Goal: Task Accomplishment & Management: Complete application form

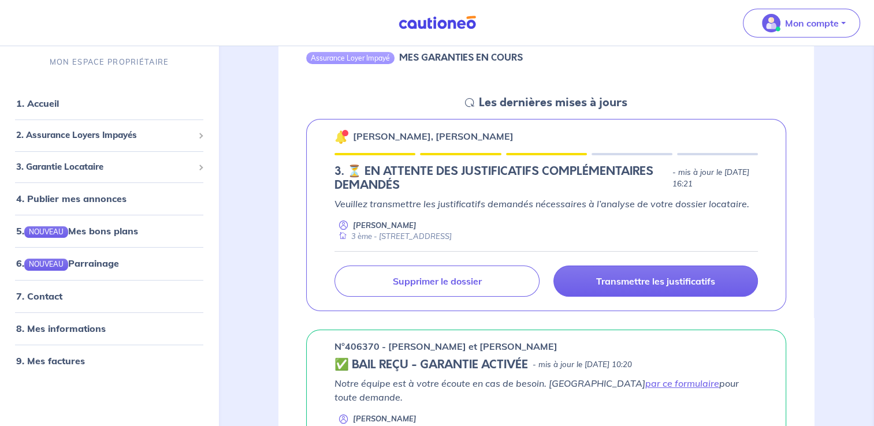
scroll to position [116, 0]
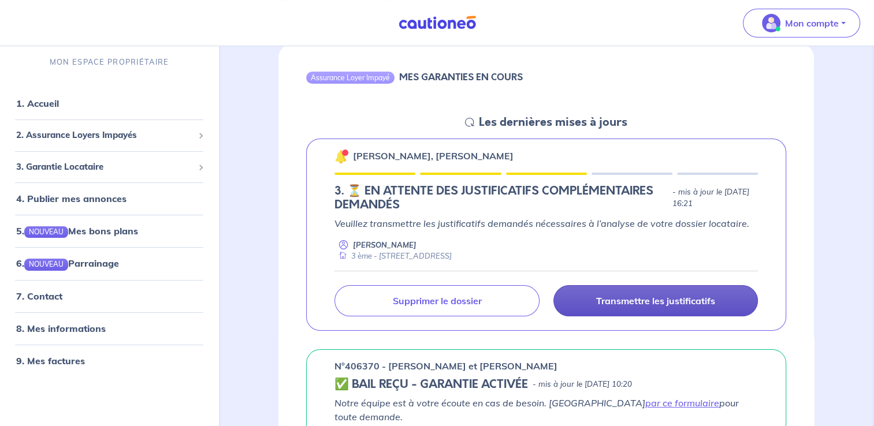
click at [628, 303] on p "Transmettre les justificatifs" at bounding box center [655, 301] width 119 height 12
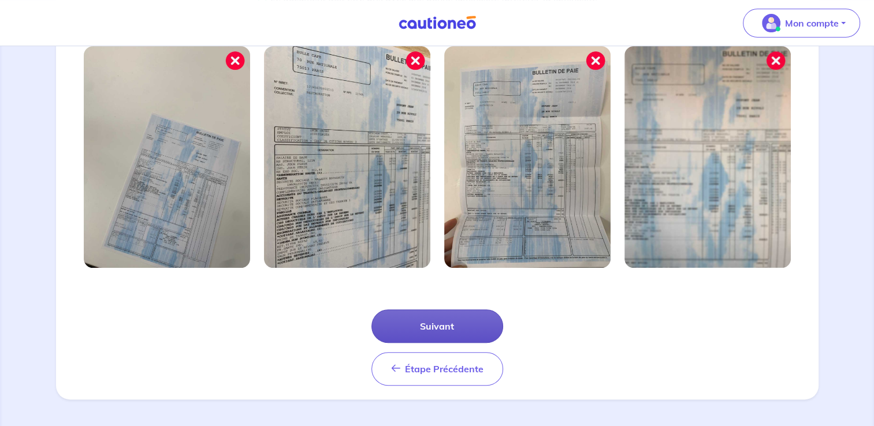
click at [462, 325] on button "Suivant" at bounding box center [437, 327] width 132 height 34
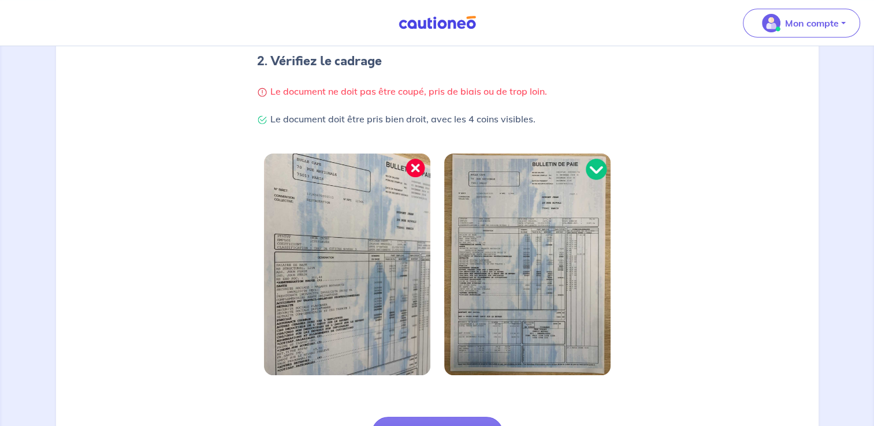
scroll to position [344, 0]
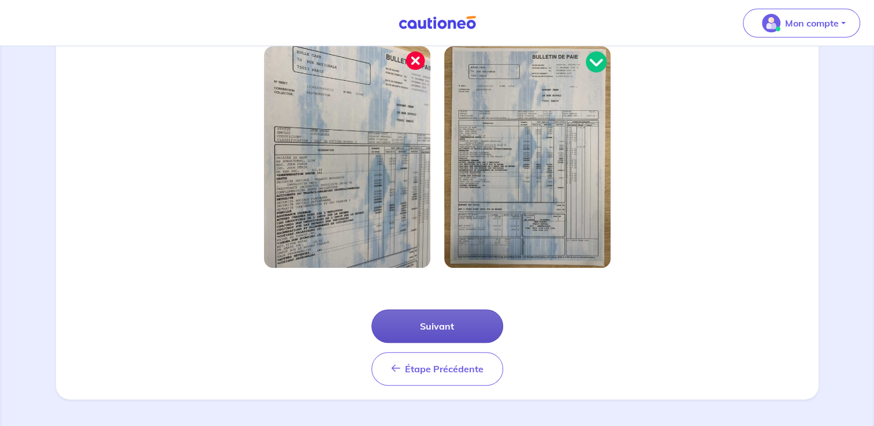
click at [432, 329] on button "Suivant" at bounding box center [437, 327] width 132 height 34
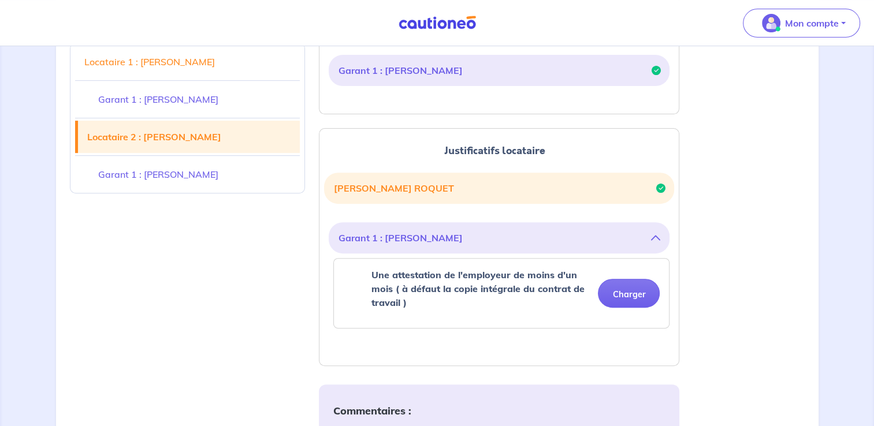
scroll to position [462, 0]
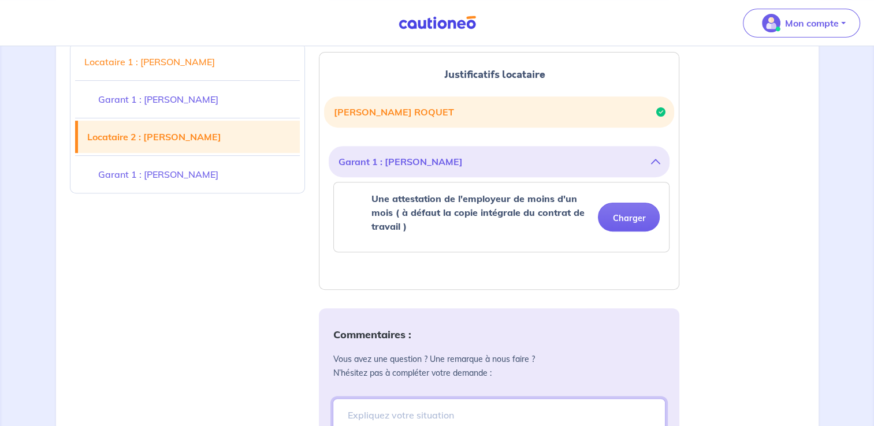
click at [429, 414] on textarea at bounding box center [499, 429] width 333 height 61
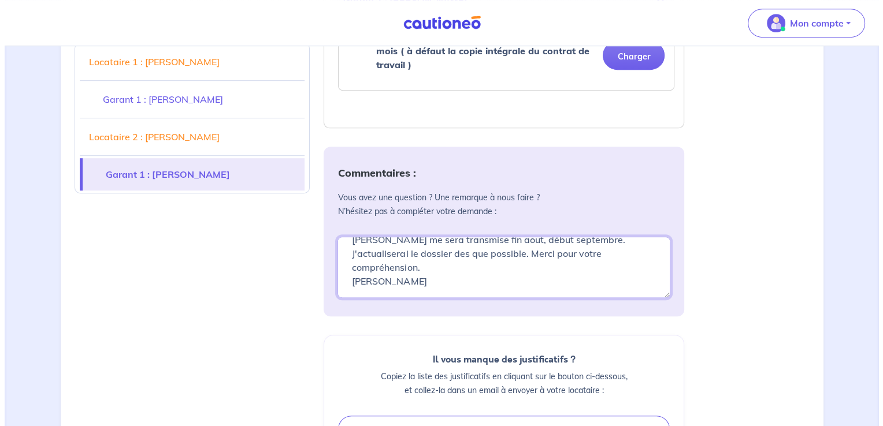
scroll to position [725, 0]
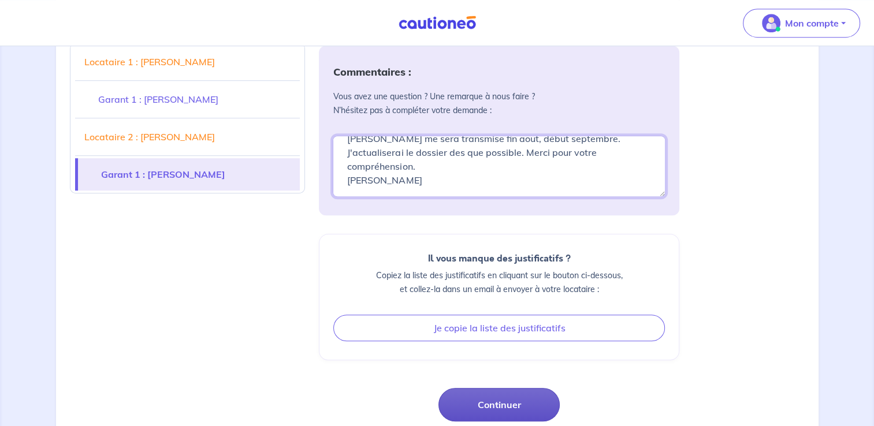
type textarea "EN raison des congés du mois d'aout, l'attestation employeur de Me [PERSON_NAME…"
click at [497, 407] on button "Continuer" at bounding box center [498, 405] width 121 height 34
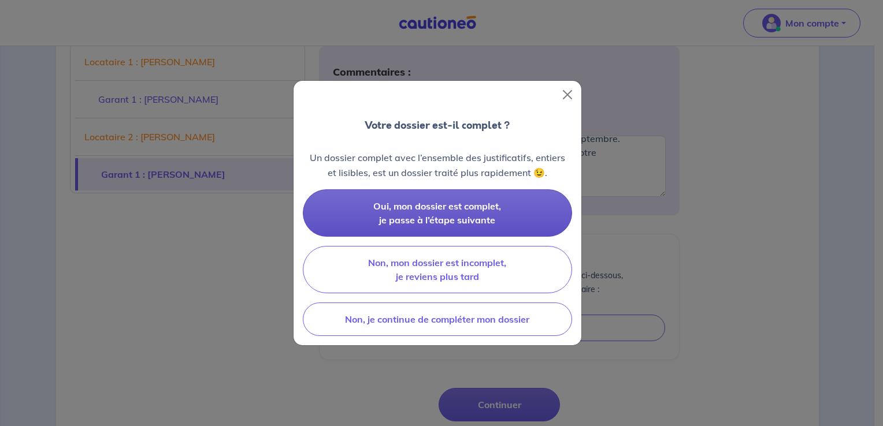
click at [510, 215] on button "Oui, mon dossier est complet, je passe à l’étape suivante" at bounding box center [437, 212] width 269 height 47
